Goal: Task Accomplishment & Management: Manage account settings

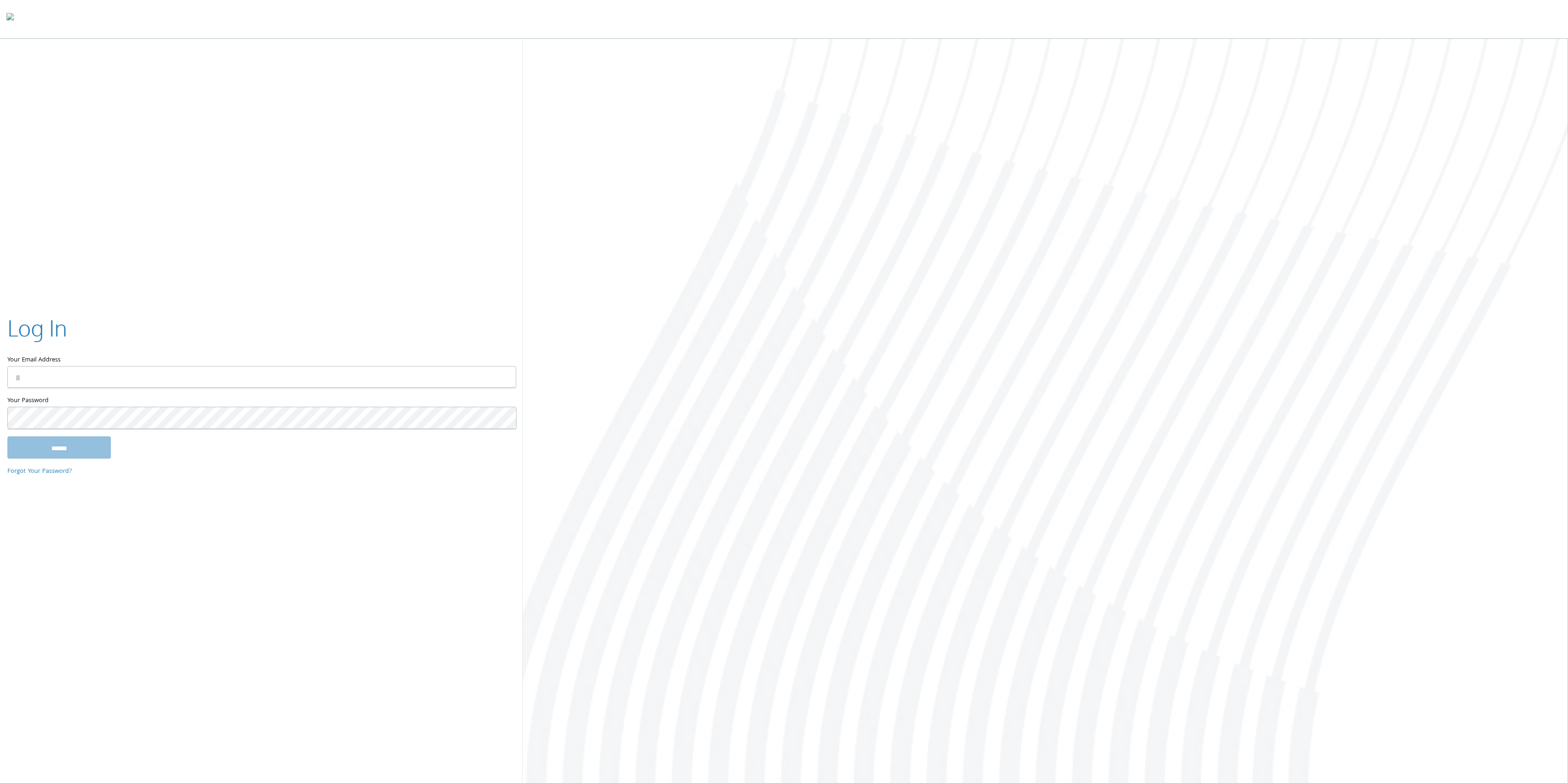
click at [192, 239] on div "Log In Your Email Address Your Password This field is required ****** Forgot Yo…" at bounding box center [784, 412] width 1568 height 746
click at [123, 376] on input "Your Email Address" at bounding box center [262, 377] width 509 height 22
type input "**********"
click at [52, 452] on input "******" at bounding box center [59, 448] width 103 height 22
